Goal: Complete application form: Complete application form

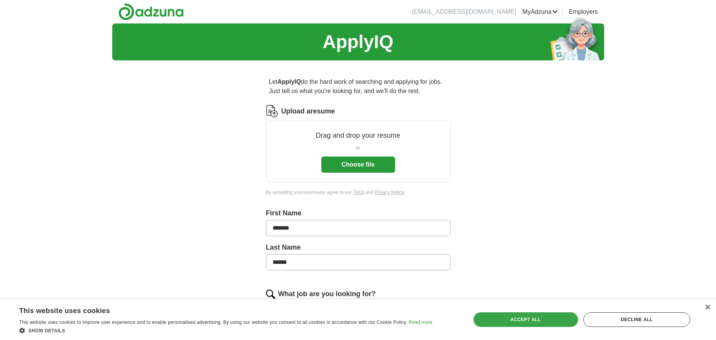
click at [550, 319] on div "Accept all" at bounding box center [526, 319] width 105 height 15
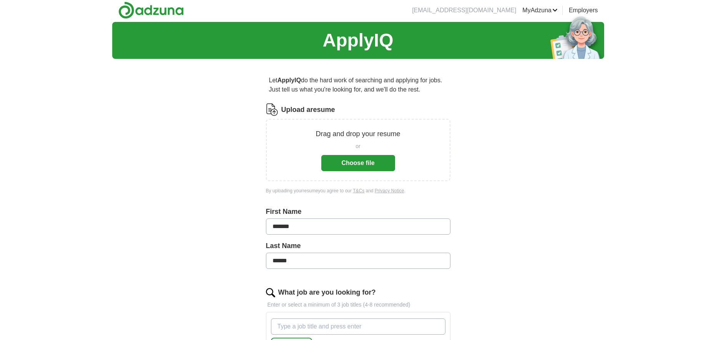
click at [653, 174] on div "ApplyIQ Let ApplyIQ do the hard work of searching and applying for jobs. Just t…" at bounding box center [358, 279] width 716 height 515
click at [619, 173] on div "ApplyIQ Let ApplyIQ do the hard work of searching and applying for jobs. Just t…" at bounding box center [358, 279] width 716 height 515
type input "******"
click at [651, 233] on div "ApplyIQ Let ApplyIQ do the hard work of searching and applying for jobs. Just t…" at bounding box center [358, 279] width 716 height 515
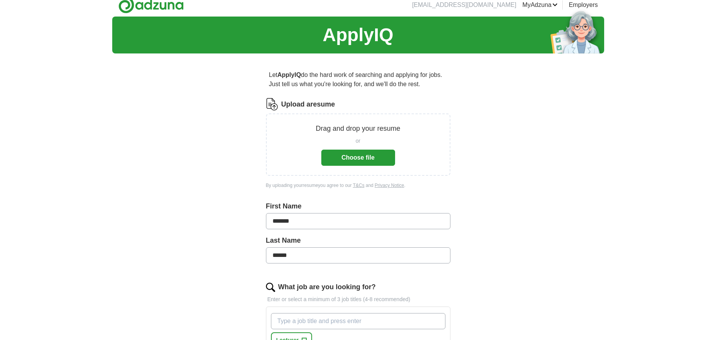
scroll to position [9, 0]
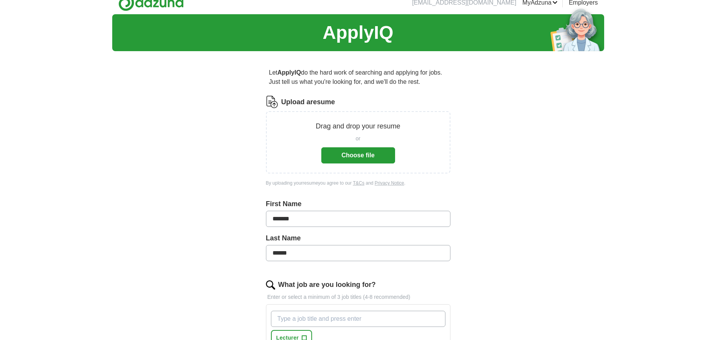
click at [370, 158] on button "Choose file" at bounding box center [358, 155] width 74 height 16
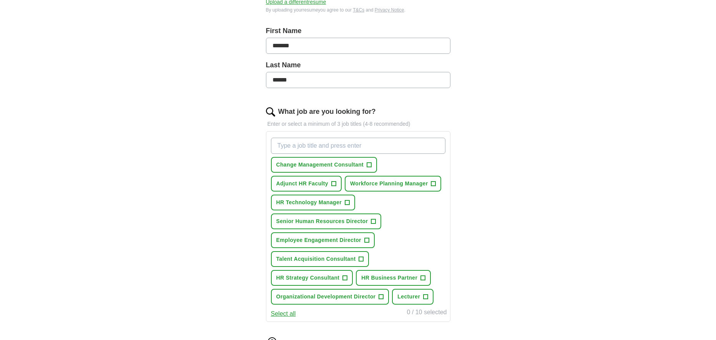
scroll to position [155, 0]
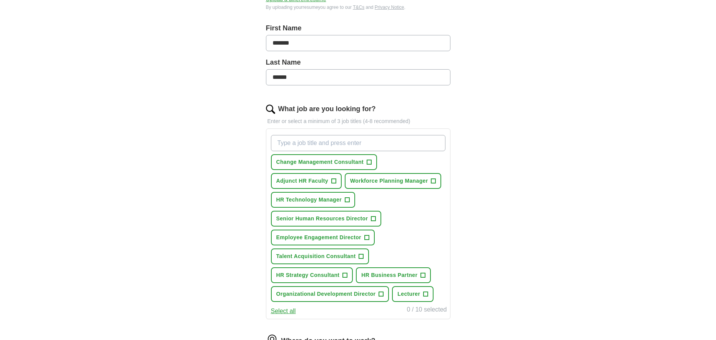
click at [313, 183] on span "Adjunct HR Faculty" at bounding box center [302, 181] width 52 height 8
click at [352, 218] on span "Senior Human Resources Director" at bounding box center [322, 219] width 92 height 8
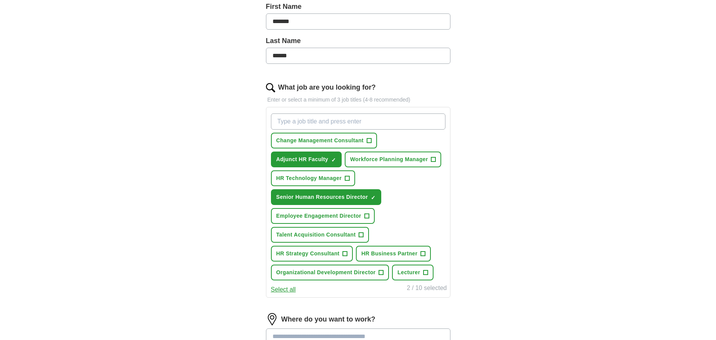
scroll to position [175, 0]
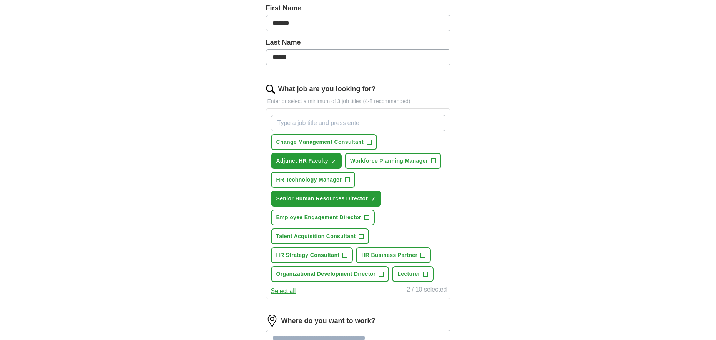
click at [354, 237] on span "Talent Acquisition Consultant" at bounding box center [316, 236] width 80 height 8
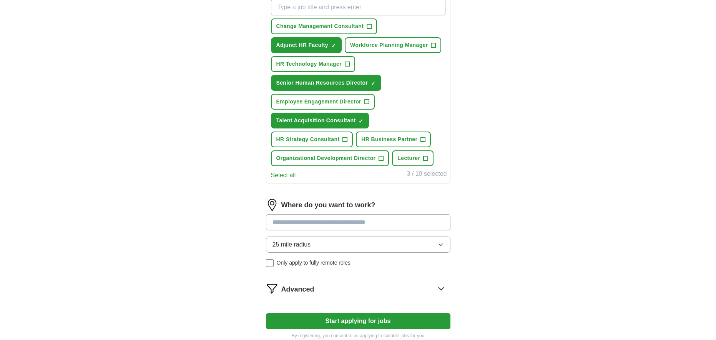
scroll to position [294, 0]
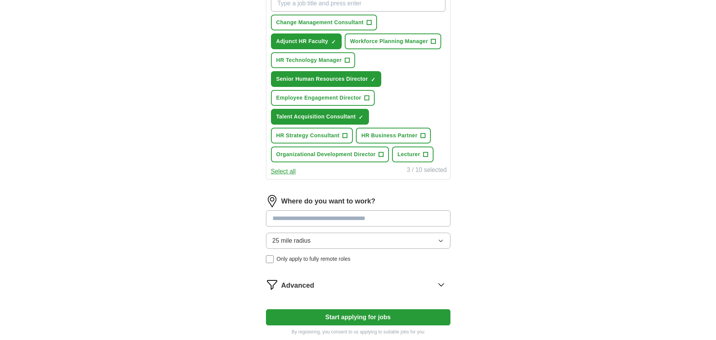
click at [361, 218] on input at bounding box center [358, 218] width 185 height 16
type input "****"
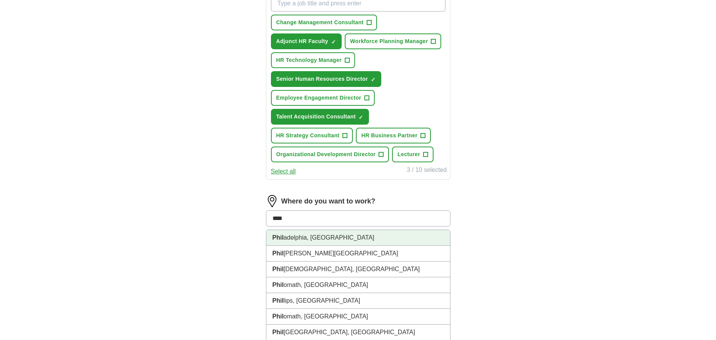
click at [331, 238] on li "[PERSON_NAME], [GEOGRAPHIC_DATA]" at bounding box center [358, 238] width 184 height 16
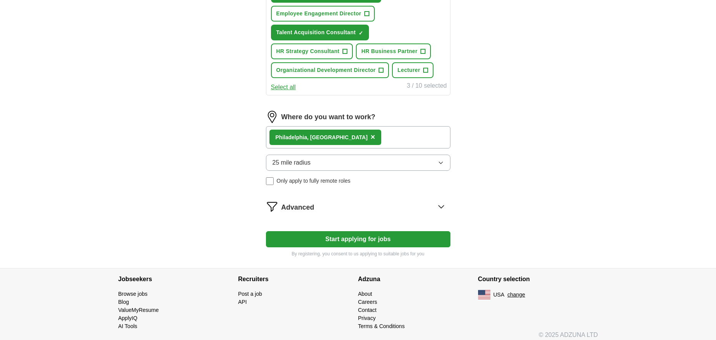
scroll to position [384, 0]
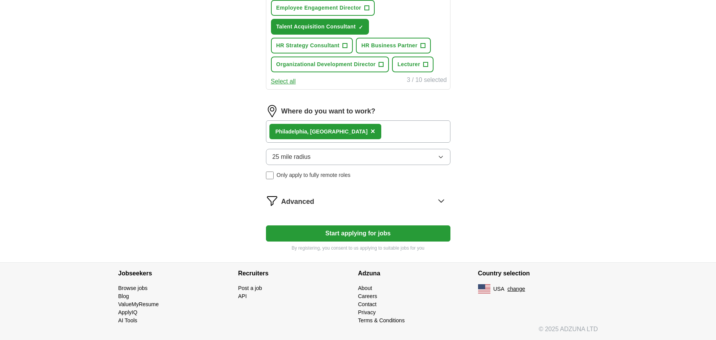
click at [356, 233] on button "Start applying for jobs" at bounding box center [358, 233] width 185 height 16
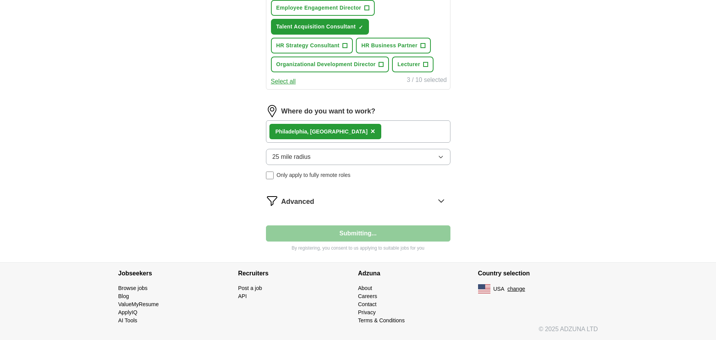
scroll to position [52, 0]
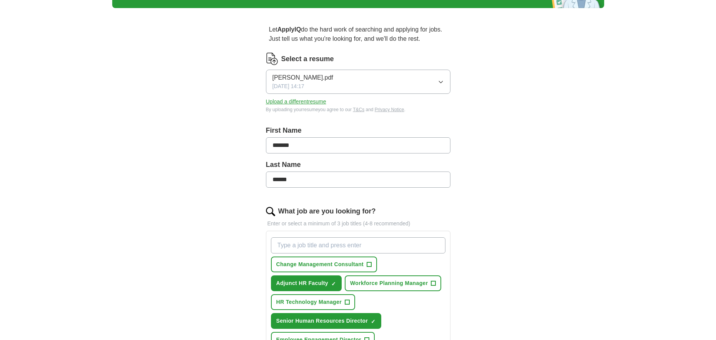
select select "**"
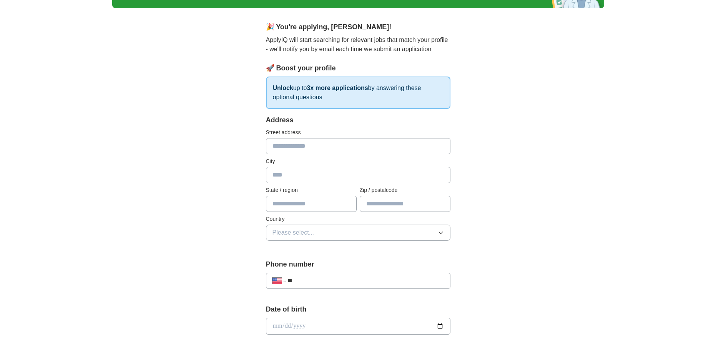
scroll to position [0, 0]
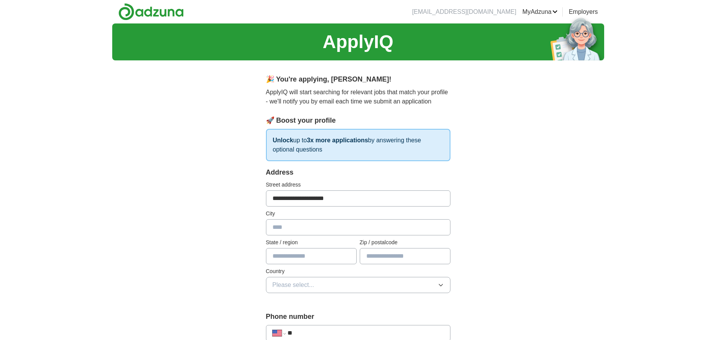
type input "**********"
type input "**"
type input "*****"
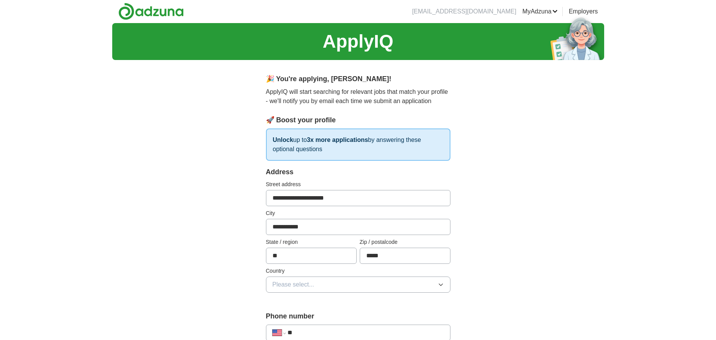
click at [341, 280] on button "Please select..." at bounding box center [358, 284] width 185 height 16
click at [314, 319] on div "[GEOGRAPHIC_DATA]" at bounding box center [358, 317] width 171 height 9
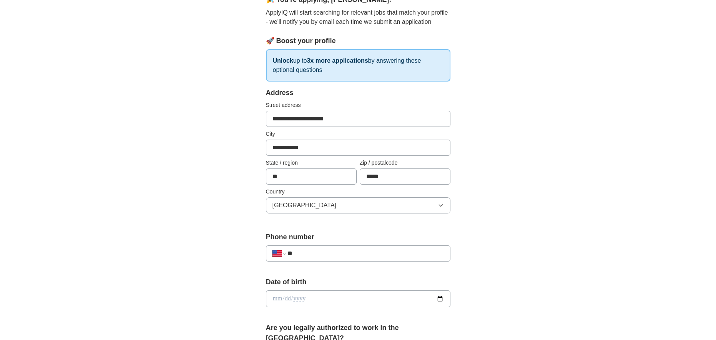
scroll to position [82, 0]
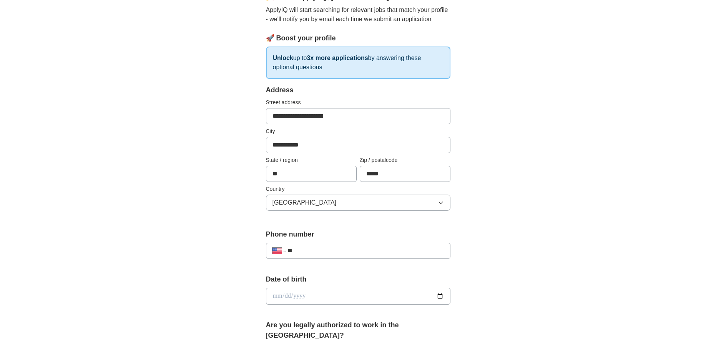
click at [376, 256] on div "**********" at bounding box center [358, 251] width 185 height 16
type input "**********"
click at [276, 296] on input "date" at bounding box center [358, 296] width 185 height 17
click at [283, 293] on input "date" at bounding box center [358, 296] width 185 height 17
click at [295, 297] on input "date" at bounding box center [358, 296] width 185 height 17
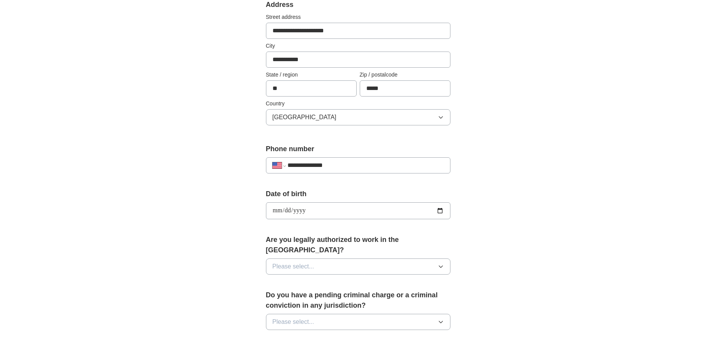
scroll to position [174, 0]
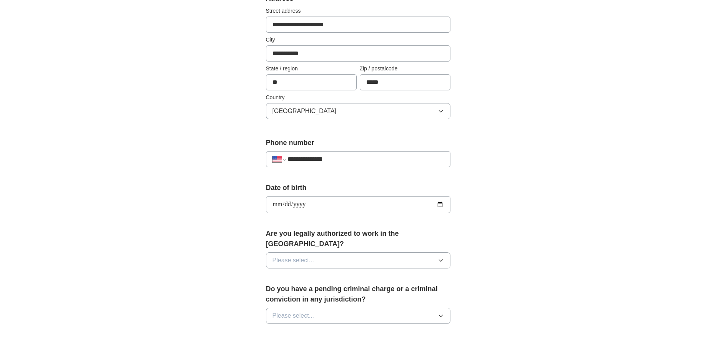
type input "**********"
click at [443, 257] on icon "button" at bounding box center [441, 260] width 6 height 6
click at [415, 273] on div "Yes" at bounding box center [358, 277] width 171 height 9
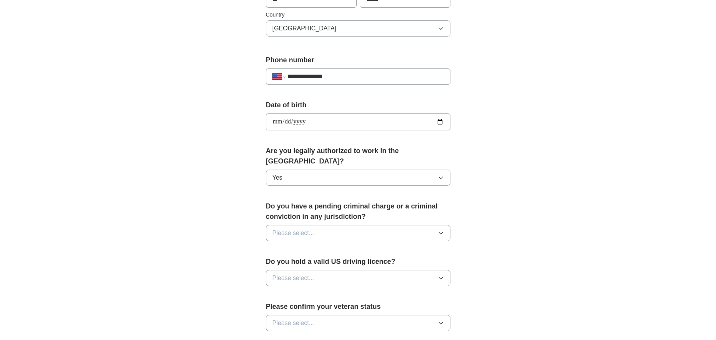
scroll to position [262, 0]
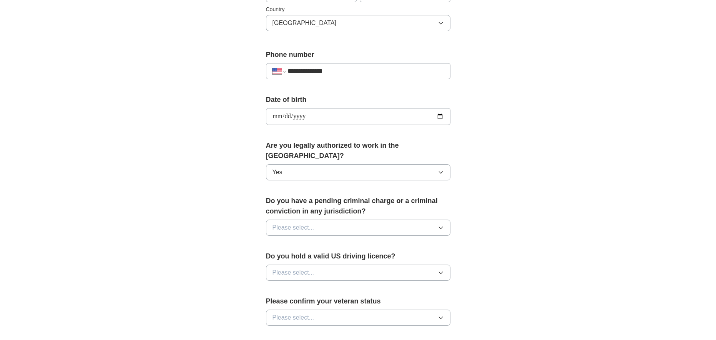
click at [442, 225] on icon "button" at bounding box center [441, 228] width 6 height 6
click at [357, 256] on li "No" at bounding box center [358, 261] width 184 height 16
click at [441, 270] on icon "button" at bounding box center [441, 273] width 6 height 6
click at [436, 286] on div "Yes" at bounding box center [358, 290] width 171 height 9
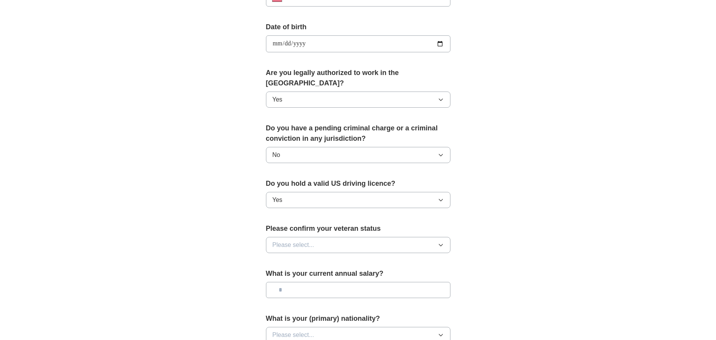
scroll to position [335, 0]
click at [443, 241] on icon "button" at bounding box center [441, 244] width 6 height 6
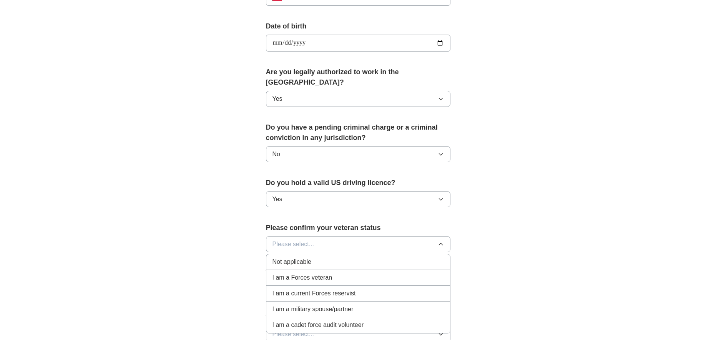
click at [435, 257] on div "Not applicable" at bounding box center [358, 261] width 171 height 9
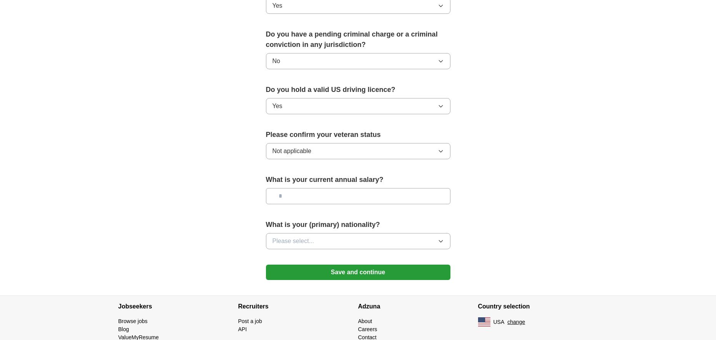
scroll to position [430, 0]
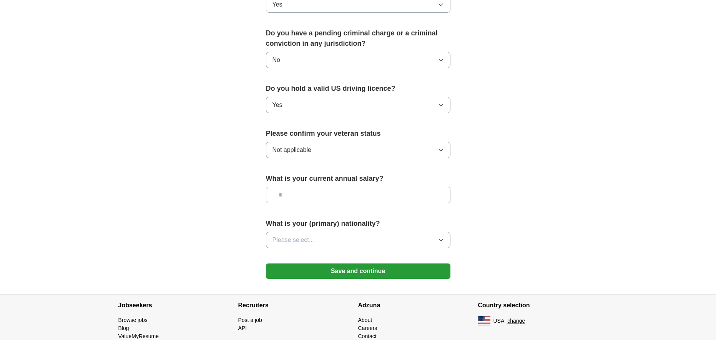
click at [443, 237] on icon "button" at bounding box center [441, 240] width 6 height 6
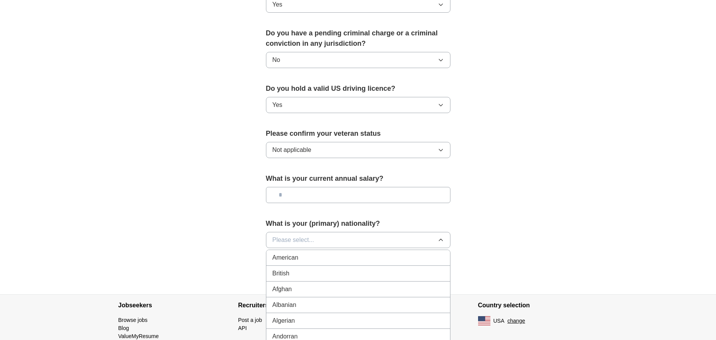
click at [436, 253] on div "American" at bounding box center [358, 257] width 171 height 9
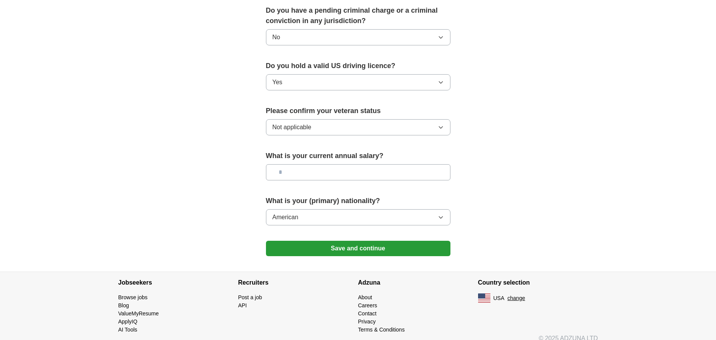
scroll to position [452, 0]
click at [292, 166] on input "text" at bounding box center [358, 173] width 185 height 16
type input "********"
click at [392, 242] on button "Save and continue" at bounding box center [358, 248] width 185 height 15
